Goal: Information Seeking & Learning: Learn about a topic

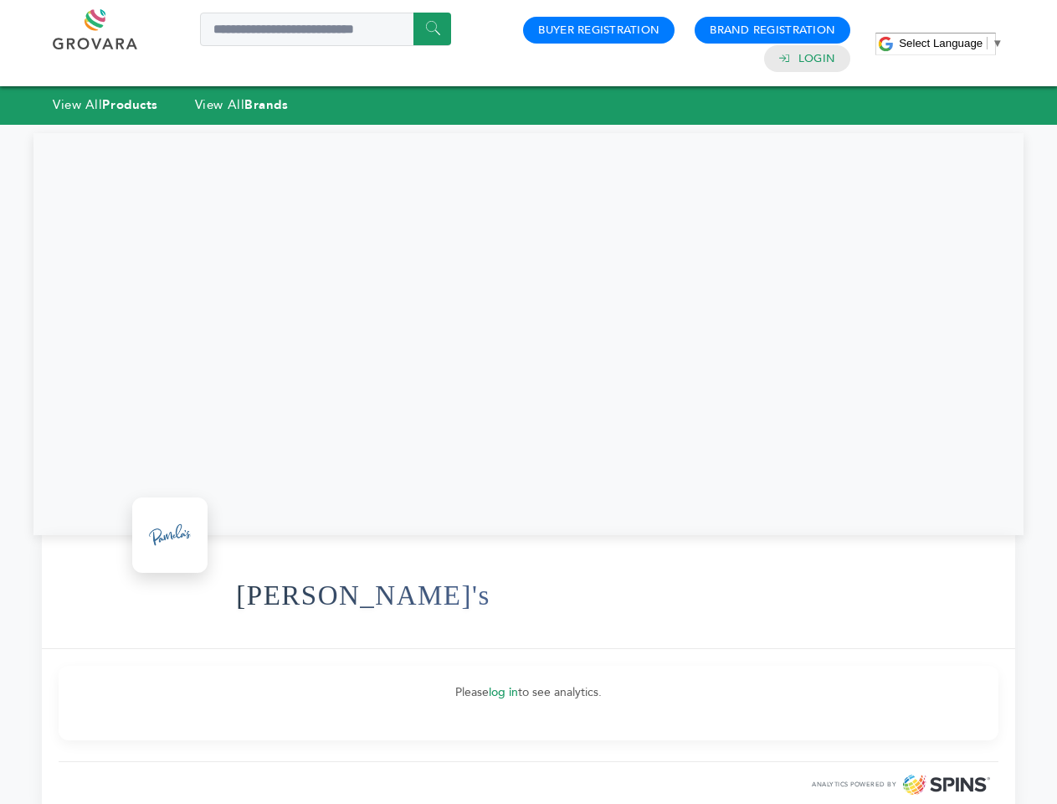
click at [951, 43] on span "Select Language" at bounding box center [941, 43] width 84 height 13
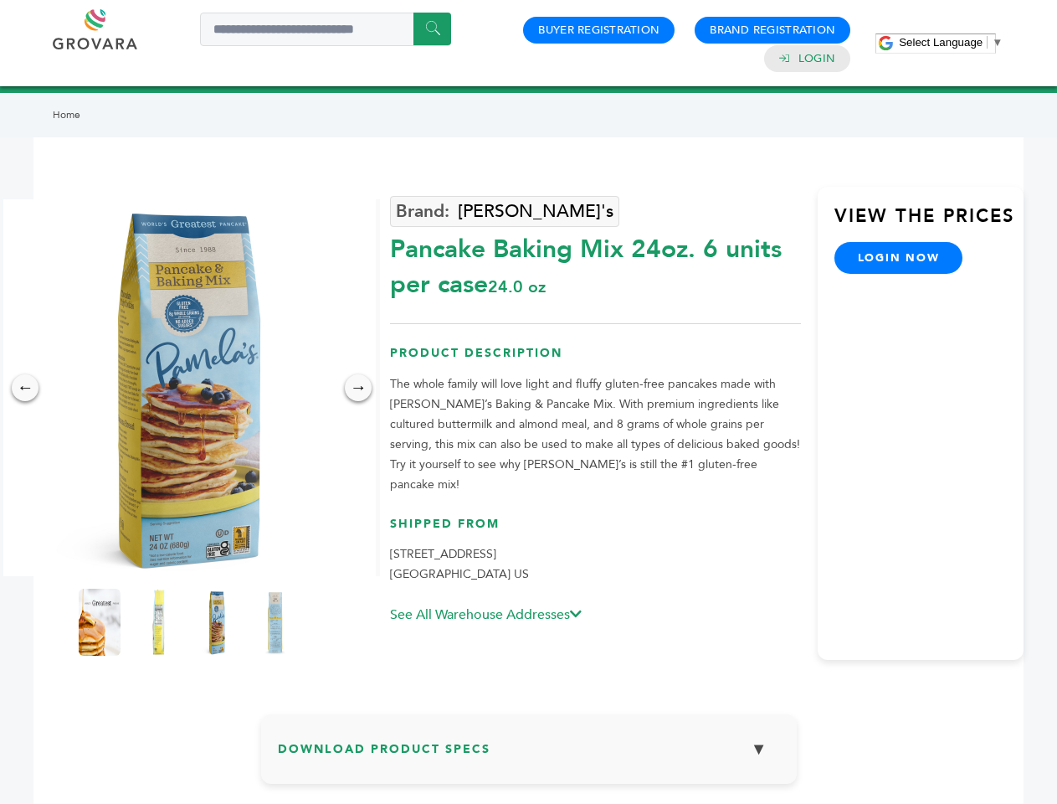
click at [951, 42] on span "Select Language" at bounding box center [941, 42] width 84 height 13
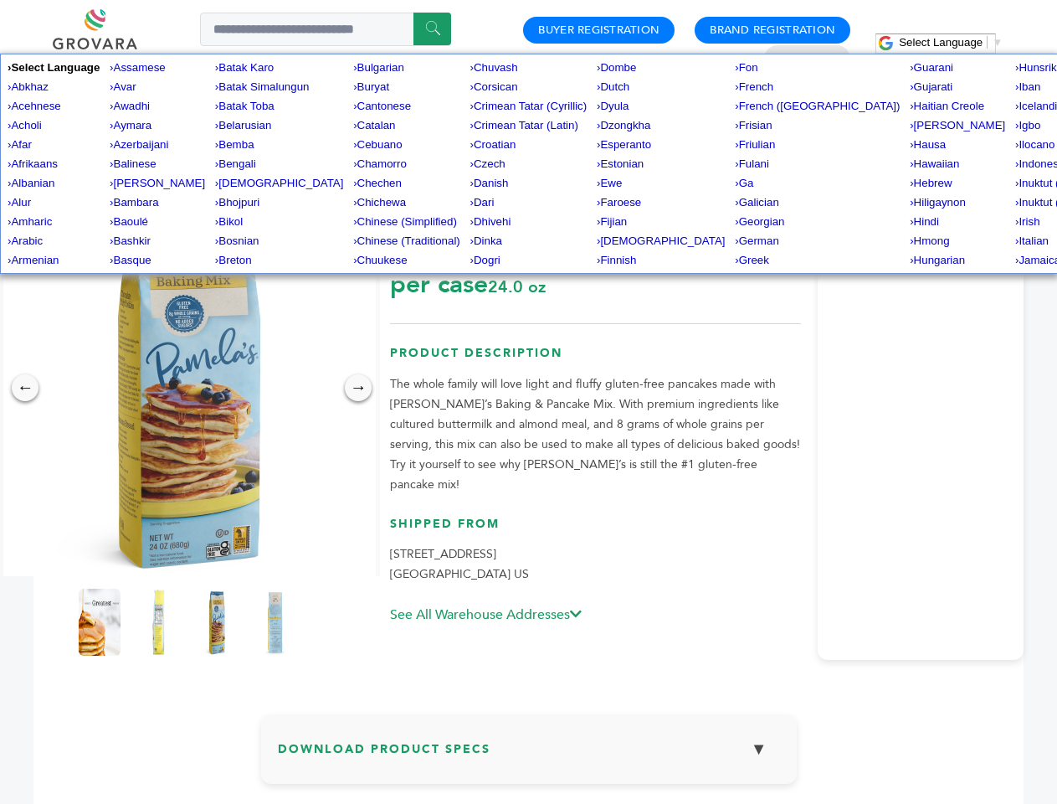
click at [187, 388] on img at bounding box center [187, 387] width 377 height 377
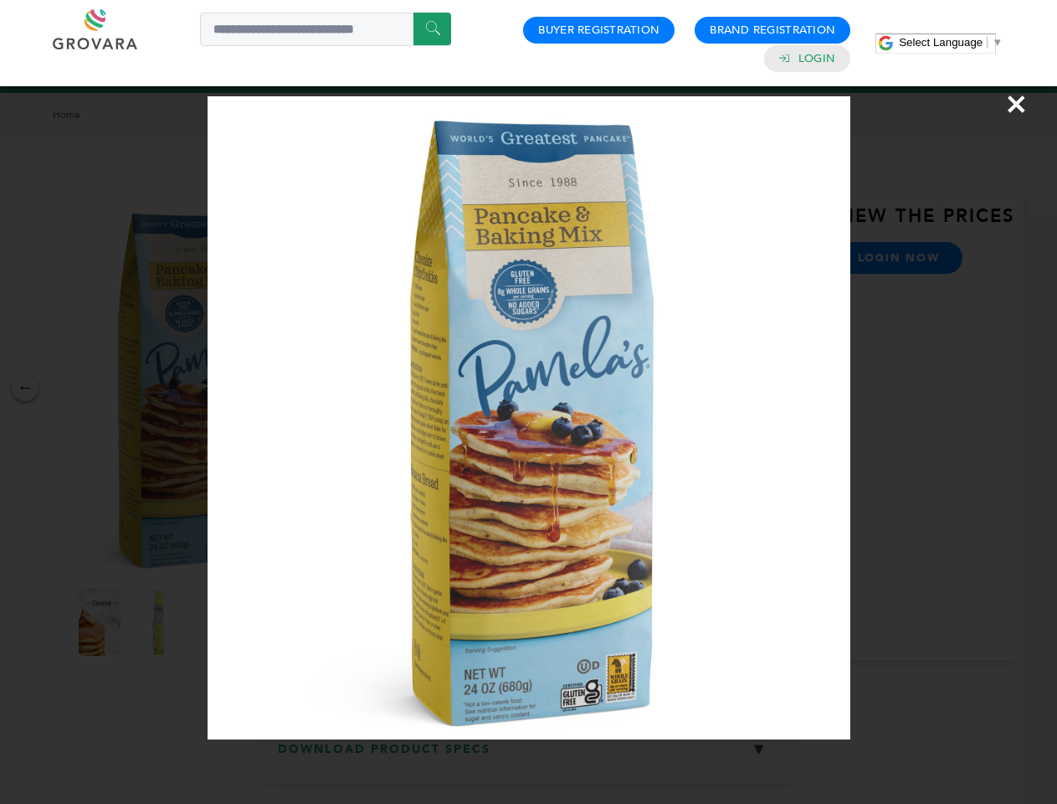
click at [25, 388] on div "×" at bounding box center [528, 402] width 1057 height 804
click at [358, 388] on div "→" at bounding box center [358, 387] width 27 height 27
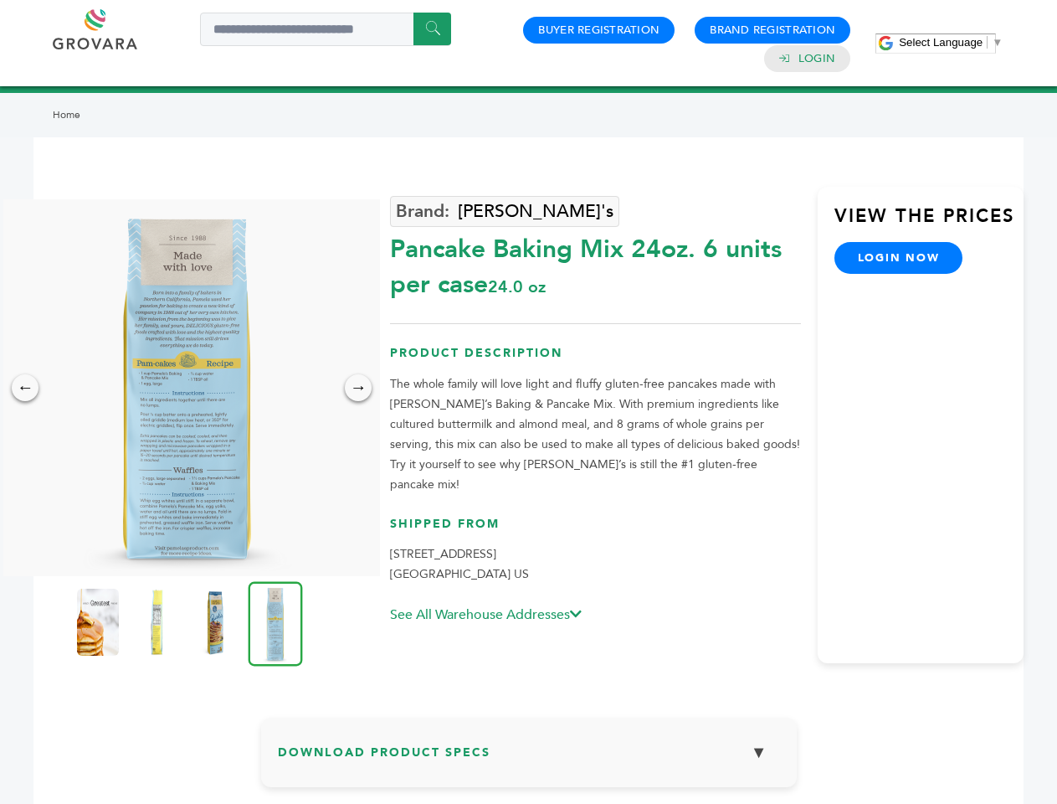
click at [100, 622] on img at bounding box center [98, 621] width 42 height 67
click at [0, 0] on div "×" at bounding box center [0, 0] width 0 height 0
click at [217, 622] on img at bounding box center [215, 621] width 42 height 67
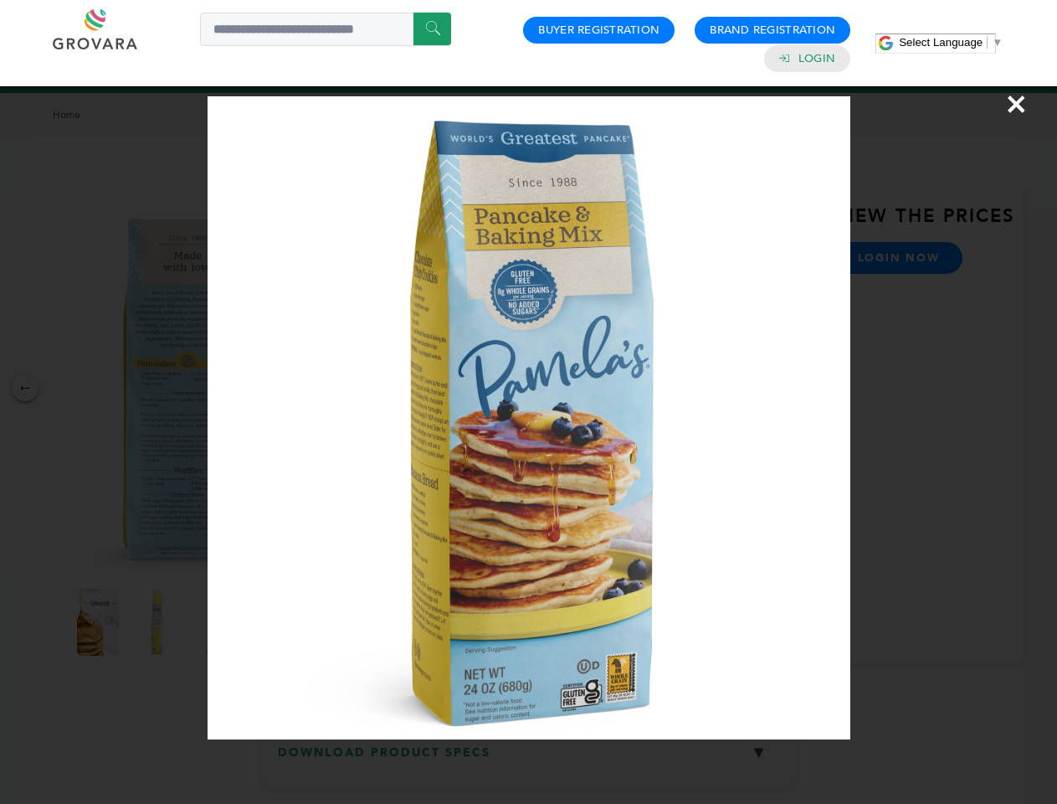
click at [275, 622] on img at bounding box center [529, 417] width 643 height 643
click at [529, 755] on div "×" at bounding box center [528, 402] width 1057 height 804
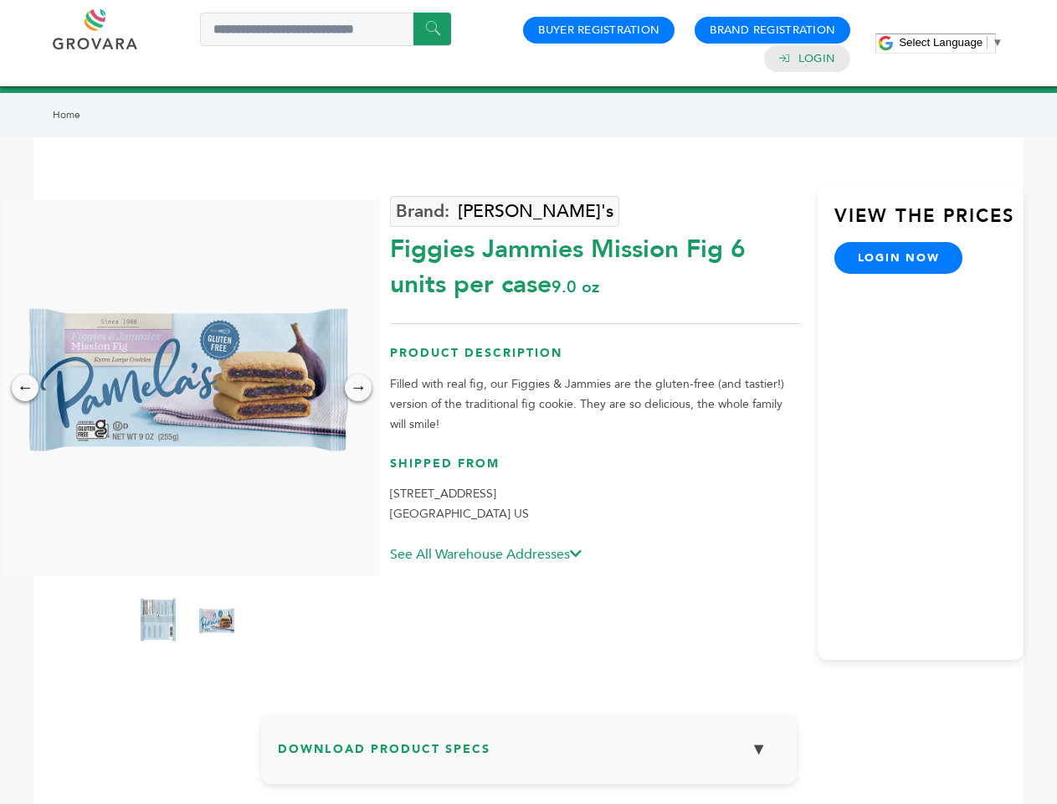
click at [951, 42] on span "Select Language" at bounding box center [941, 42] width 84 height 13
click at [187, 388] on img at bounding box center [187, 387] width 377 height 377
click at [0, 0] on div "×" at bounding box center [0, 0] width 0 height 0
click at [358, 388] on div "→" at bounding box center [358, 387] width 27 height 27
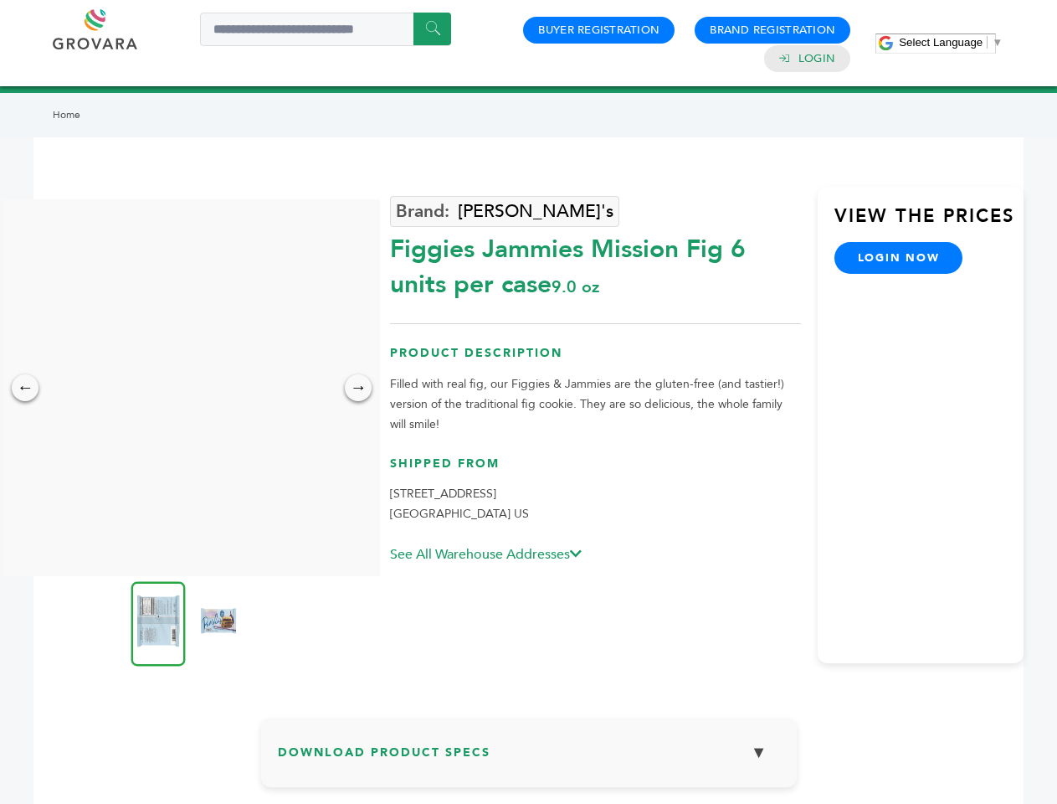
click at [158, 622] on img at bounding box center [158, 623] width 54 height 85
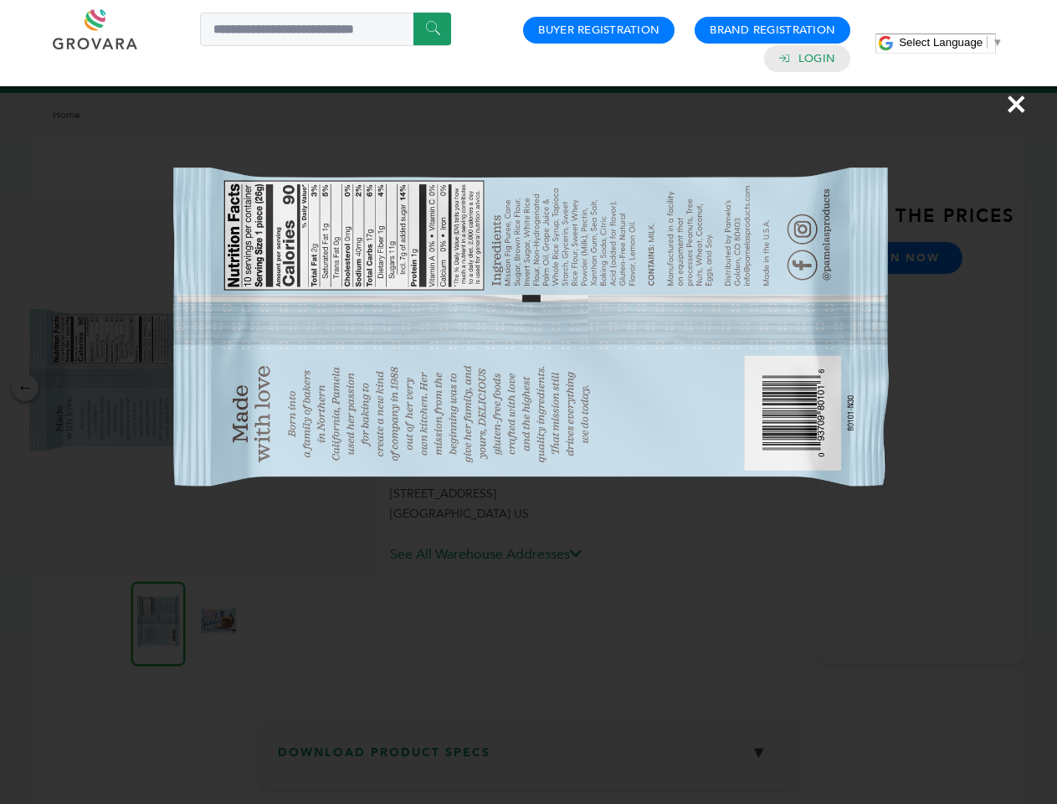
click at [217, 622] on div "×" at bounding box center [528, 402] width 1057 height 804
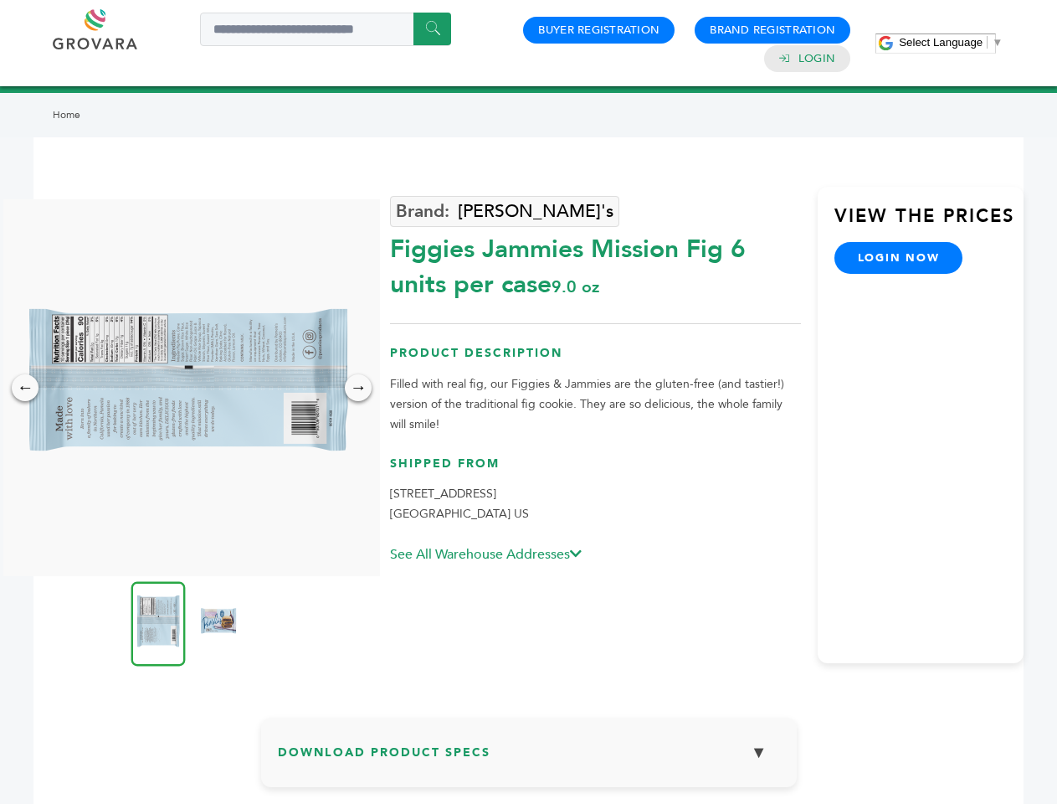
click at [529, 755] on h3 "Download Product Specs ▼" at bounding box center [529, 758] width 502 height 49
